Goal: Entertainment & Leisure: Consume media (video, audio)

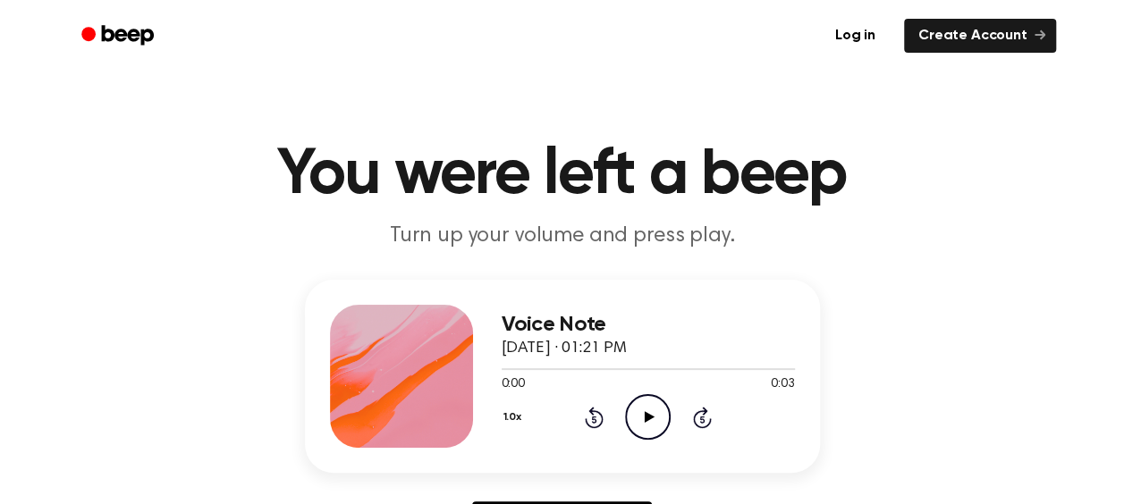
click at [644, 403] on icon "Play Audio" at bounding box center [648, 417] width 46 height 46
click at [664, 416] on icon "Play Audio" at bounding box center [648, 417] width 46 height 46
click at [648, 413] on icon at bounding box center [650, 417] width 10 height 12
click at [656, 421] on icon "Play Audio" at bounding box center [648, 417] width 46 height 46
click at [660, 419] on icon "Play Audio" at bounding box center [648, 417] width 46 height 46
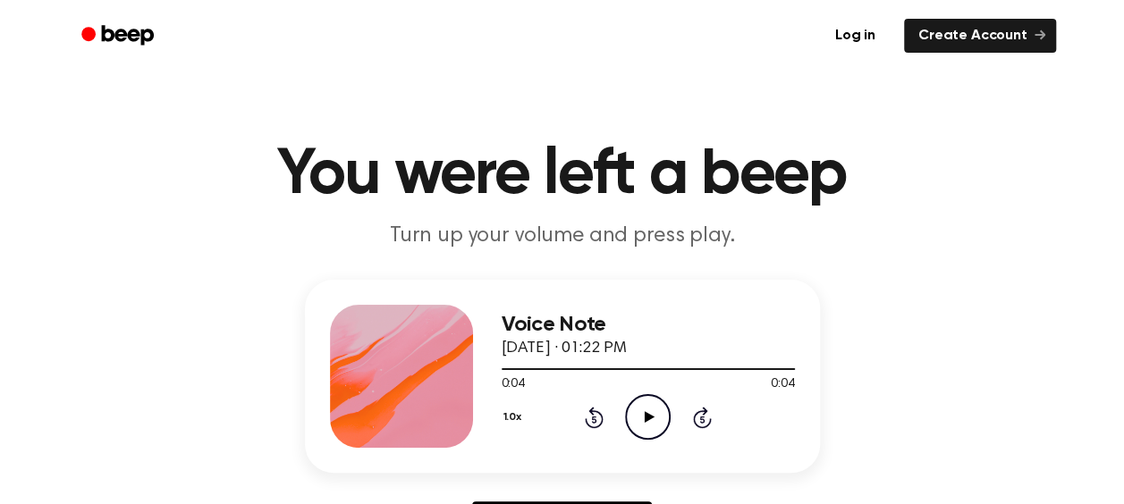
click at [646, 427] on icon "Play Audio" at bounding box center [648, 417] width 46 height 46
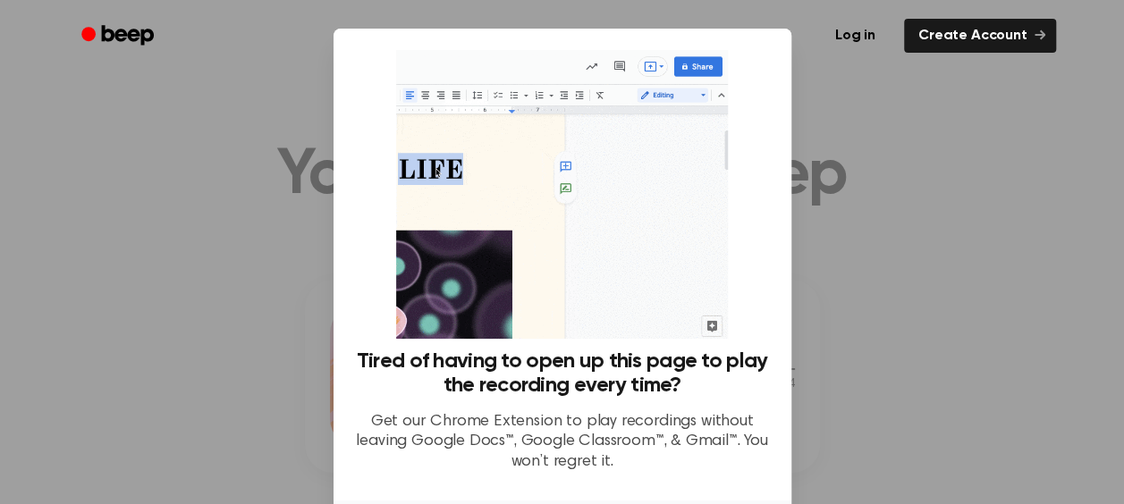
click at [835, 194] on div at bounding box center [562, 252] width 1124 height 504
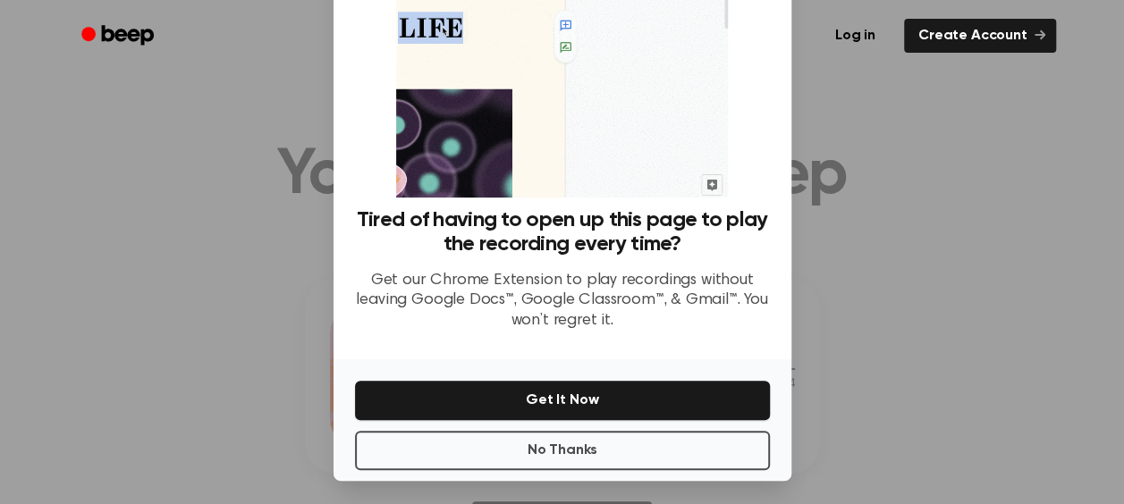
scroll to position [147, 0]
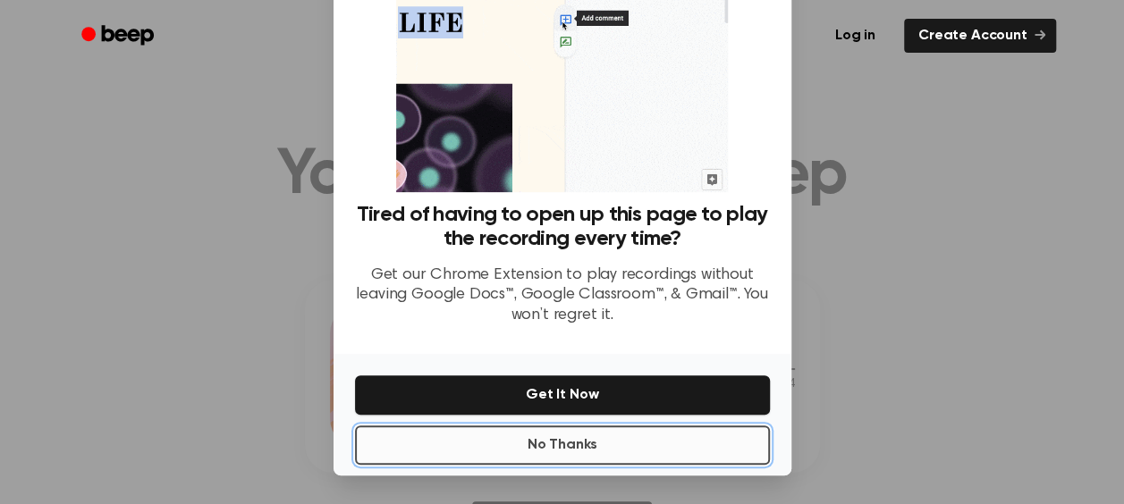
click at [625, 437] on button "No Thanks" at bounding box center [562, 445] width 415 height 39
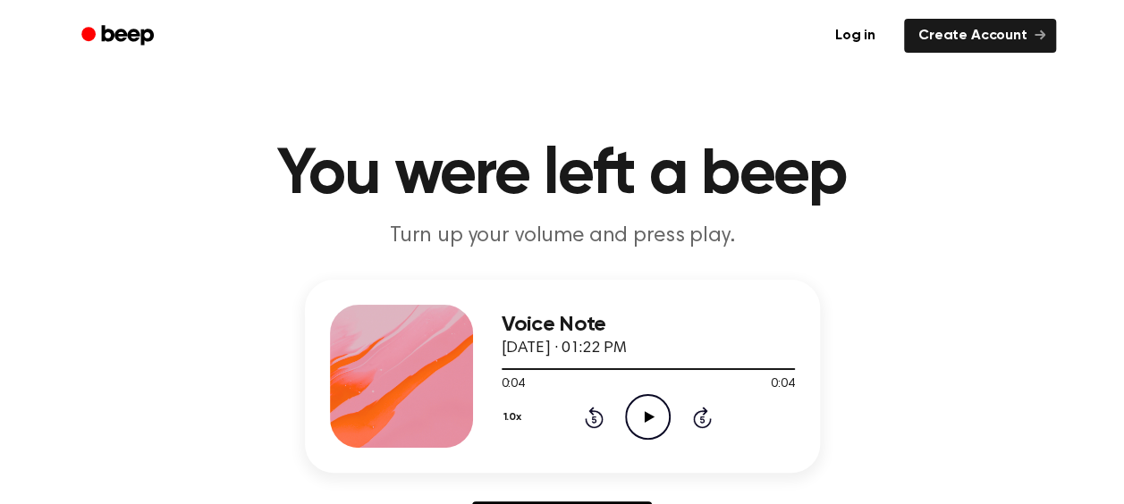
click at [649, 404] on icon "Play Audio" at bounding box center [648, 417] width 46 height 46
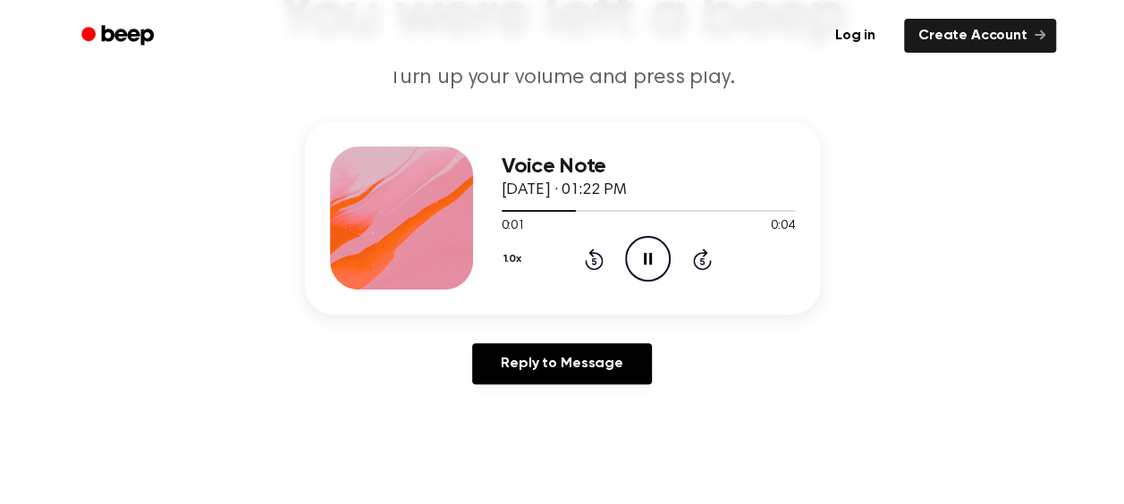
scroll to position [159, 0]
